Goal: Transaction & Acquisition: Subscribe to service/newsletter

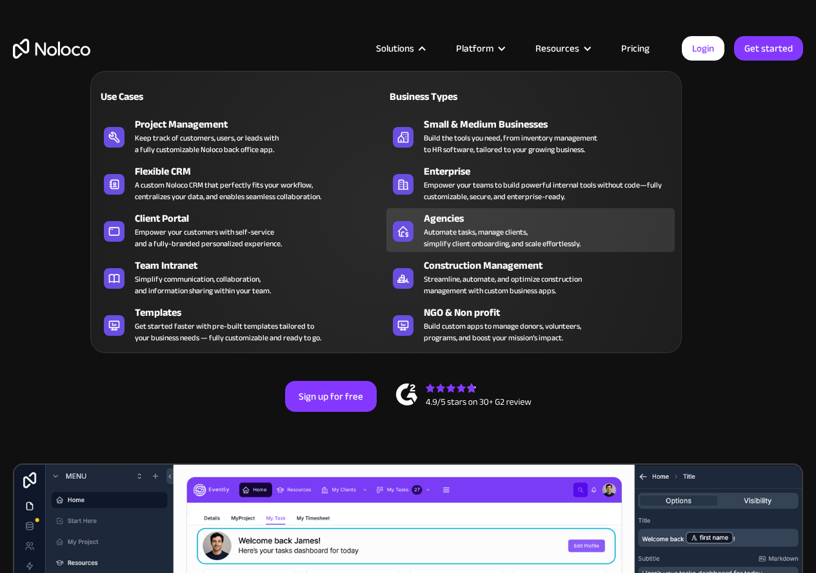
click at [494, 231] on div "Automate tasks, manage clients, simplify client onboarding, and scale effortles…" at bounding box center [502, 237] width 157 height 23
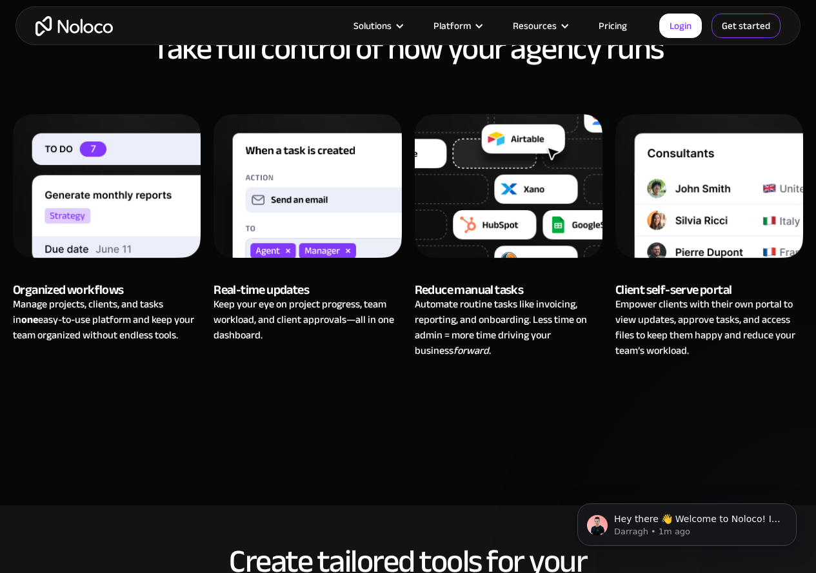
click at [736, 29] on link "Get started" at bounding box center [745, 26] width 69 height 25
